Goal: Task Accomplishment & Management: Use online tool/utility

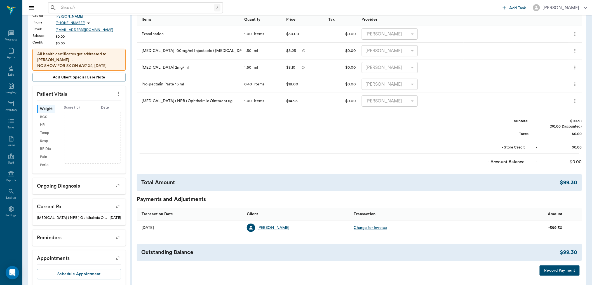
scroll to position [93, 0]
click at [61, 8] on input "text" at bounding box center [140, 8] width 162 height 8
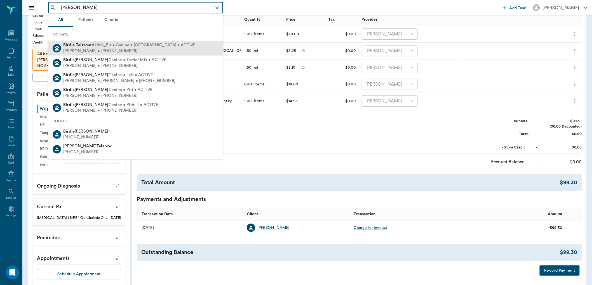
click at [88, 47] on div "[PERSON_NAME] #7826_P11 • Canine • [GEOGRAPHIC_DATA] • ACTIVE" at bounding box center [129, 45] width 132 height 6
type input "[PERSON_NAME]"
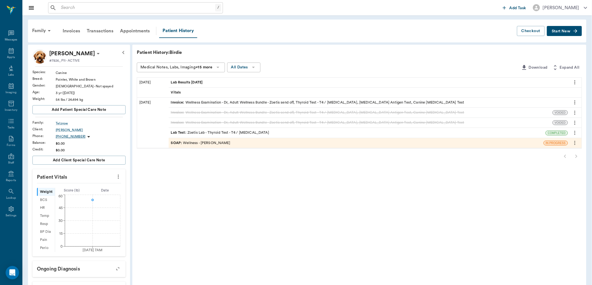
click at [181, 82] on span "Lab Results [DATE]" at bounding box center [187, 82] width 33 height 5
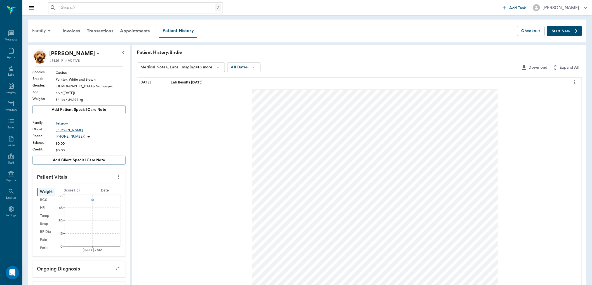
click at [39, 31] on div "Family" at bounding box center [42, 30] width 27 height 13
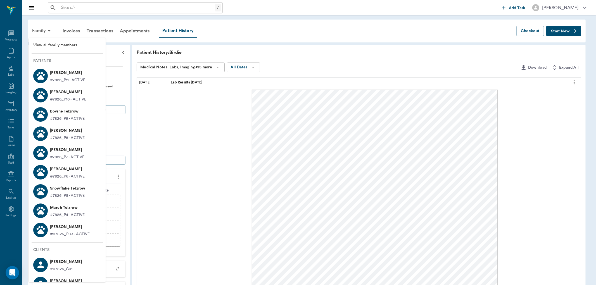
click at [58, 95] on p "[PERSON_NAME]" at bounding box center [68, 92] width 36 height 9
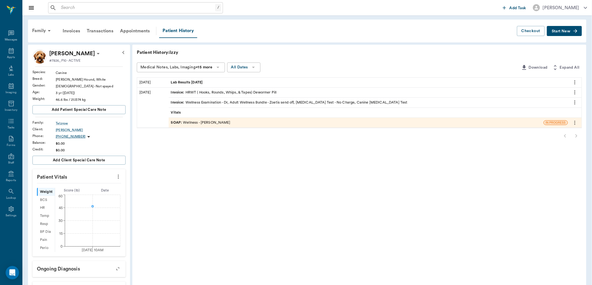
click at [184, 80] on span "Lab Results [DATE]" at bounding box center [187, 82] width 33 height 5
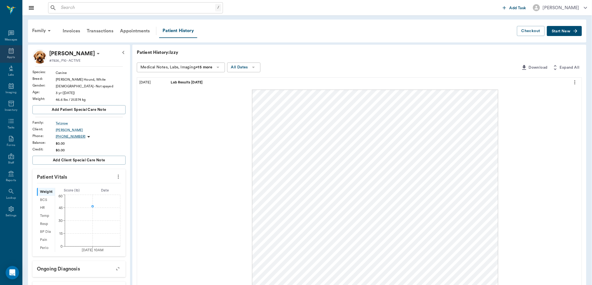
click at [10, 49] on icon at bounding box center [11, 51] width 5 height 6
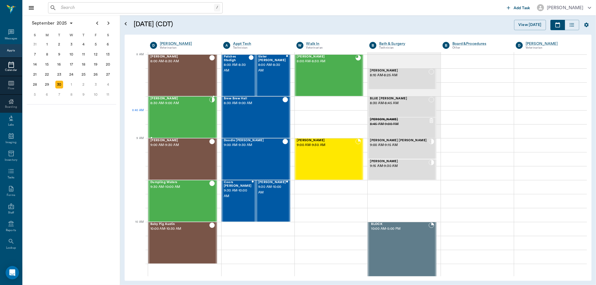
click at [160, 116] on div "[PERSON_NAME] 8:30 AM - 9:00 AM" at bounding box center [179, 117] width 59 height 41
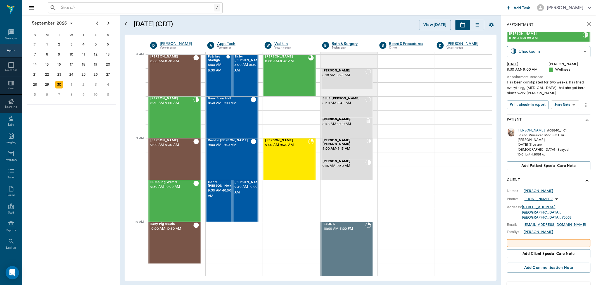
click at [523, 129] on div "[PERSON_NAME]" at bounding box center [531, 130] width 27 height 5
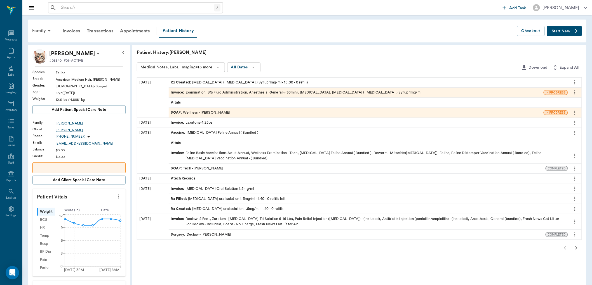
click at [180, 82] on span "Rx Created :" at bounding box center [182, 82] width 22 height 5
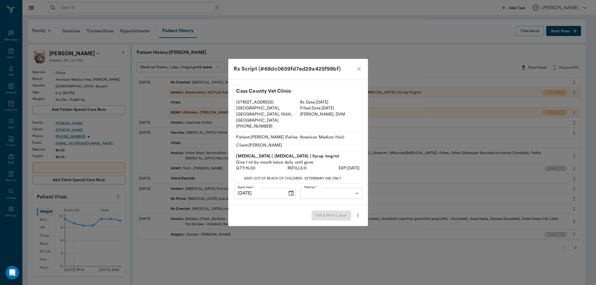
click at [323, 184] on body "/ ​ Add Task [PERSON_NAME] Nectar Messages Appts Labs Imaging Inventory Tasks F…" at bounding box center [298, 215] width 596 height 431
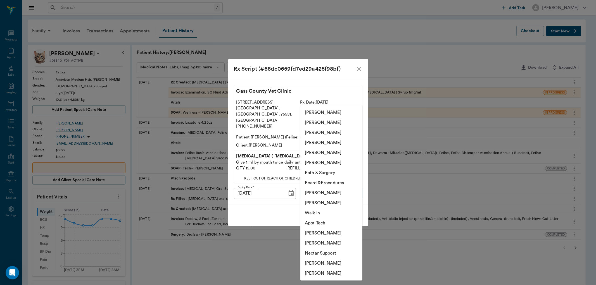
click at [313, 133] on li "[PERSON_NAME]" at bounding box center [332, 133] width 62 height 10
type input "63ec2e7e52e12b0ba117b124"
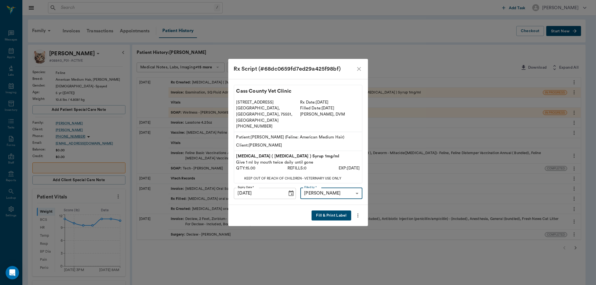
click at [329, 211] on button "Fill & Print Label" at bounding box center [331, 216] width 39 height 10
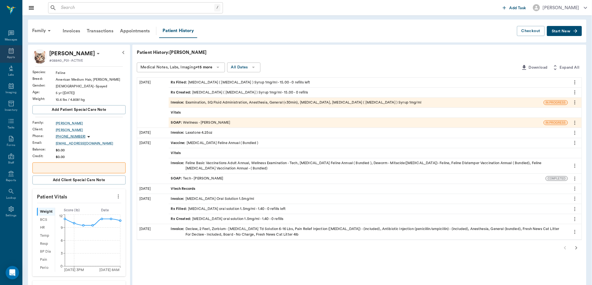
click at [11, 48] on icon at bounding box center [11, 51] width 7 height 7
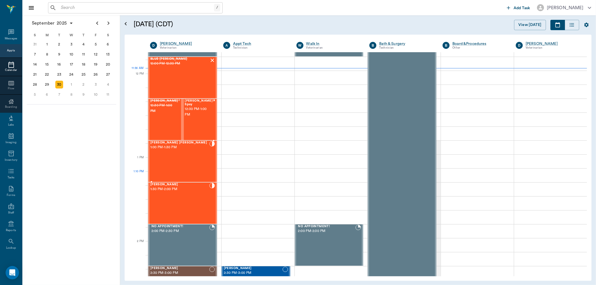
scroll to position [315, 0]
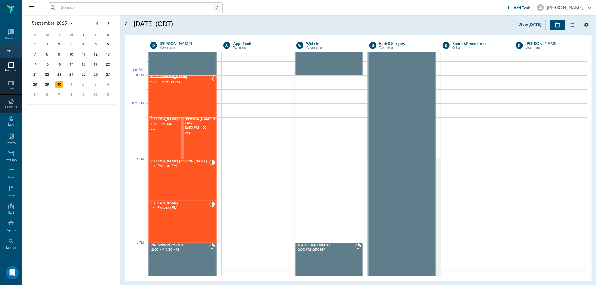
click at [182, 108] on div "BLUE [PERSON_NAME] 12:00 PM - 12:30 PM" at bounding box center [179, 96] width 59 height 41
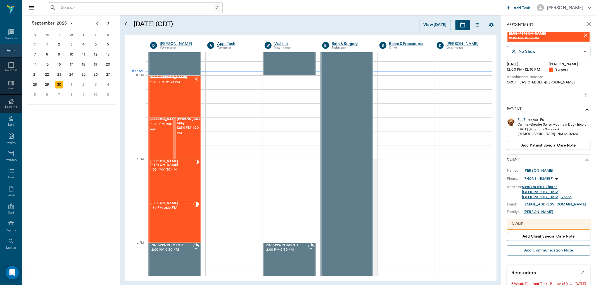
click at [9, 51] on div "Appts" at bounding box center [11, 51] width 8 height 4
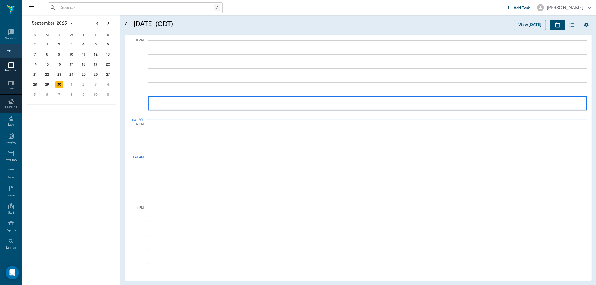
scroll to position [252, 0]
